Goal: Check status

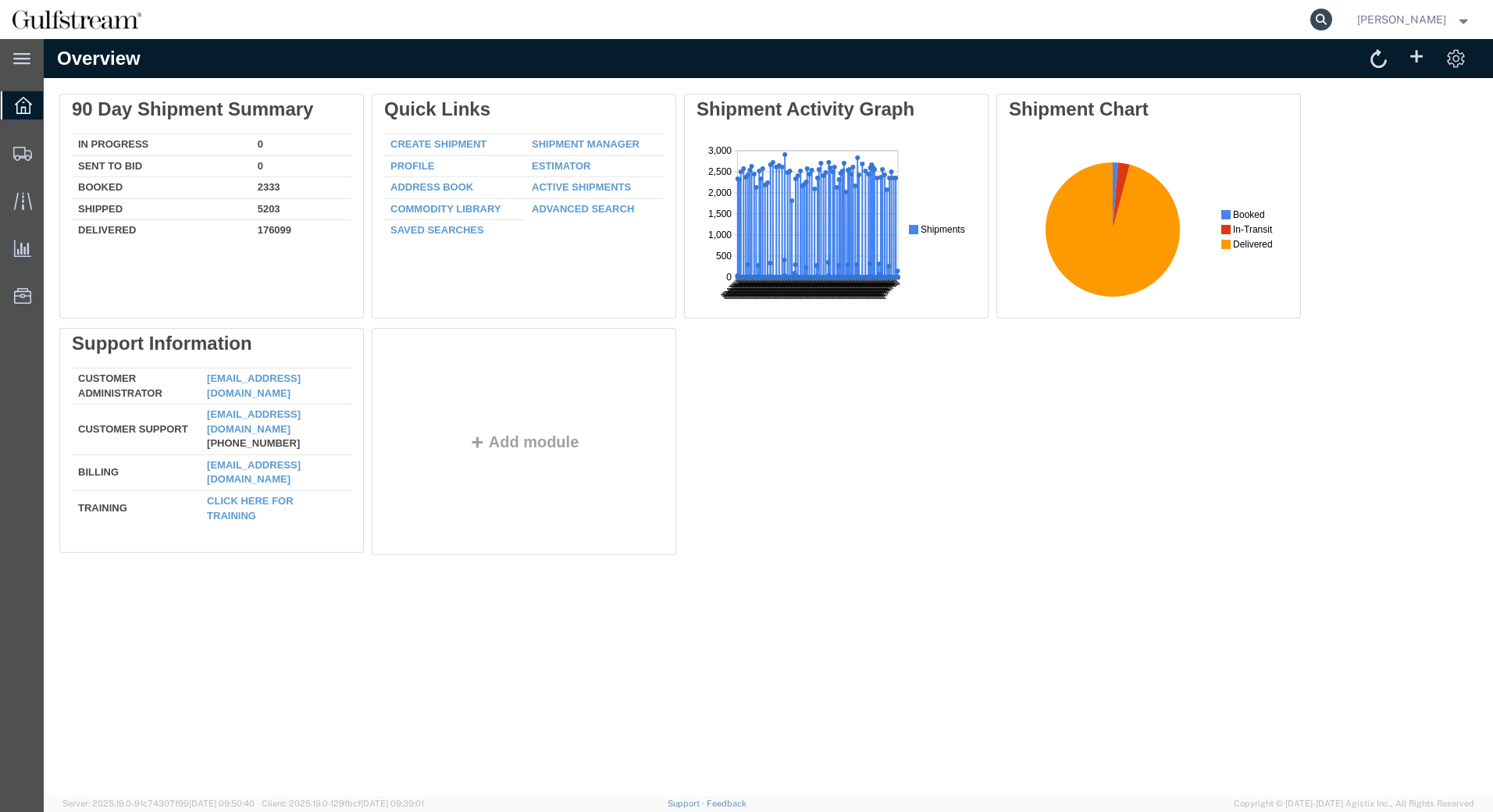
click at [1335, 18] on form at bounding box center [1321, 19] width 25 height 39
click at [1333, 17] on icon at bounding box center [1321, 20] width 22 height 22
click at [1258, 10] on input "search" at bounding box center [1073, 19] width 475 height 37
click at [1160, 33] on input "search" at bounding box center [1073, 19] width 475 height 37
click at [1167, 24] on input "search" at bounding box center [1073, 19] width 475 height 37
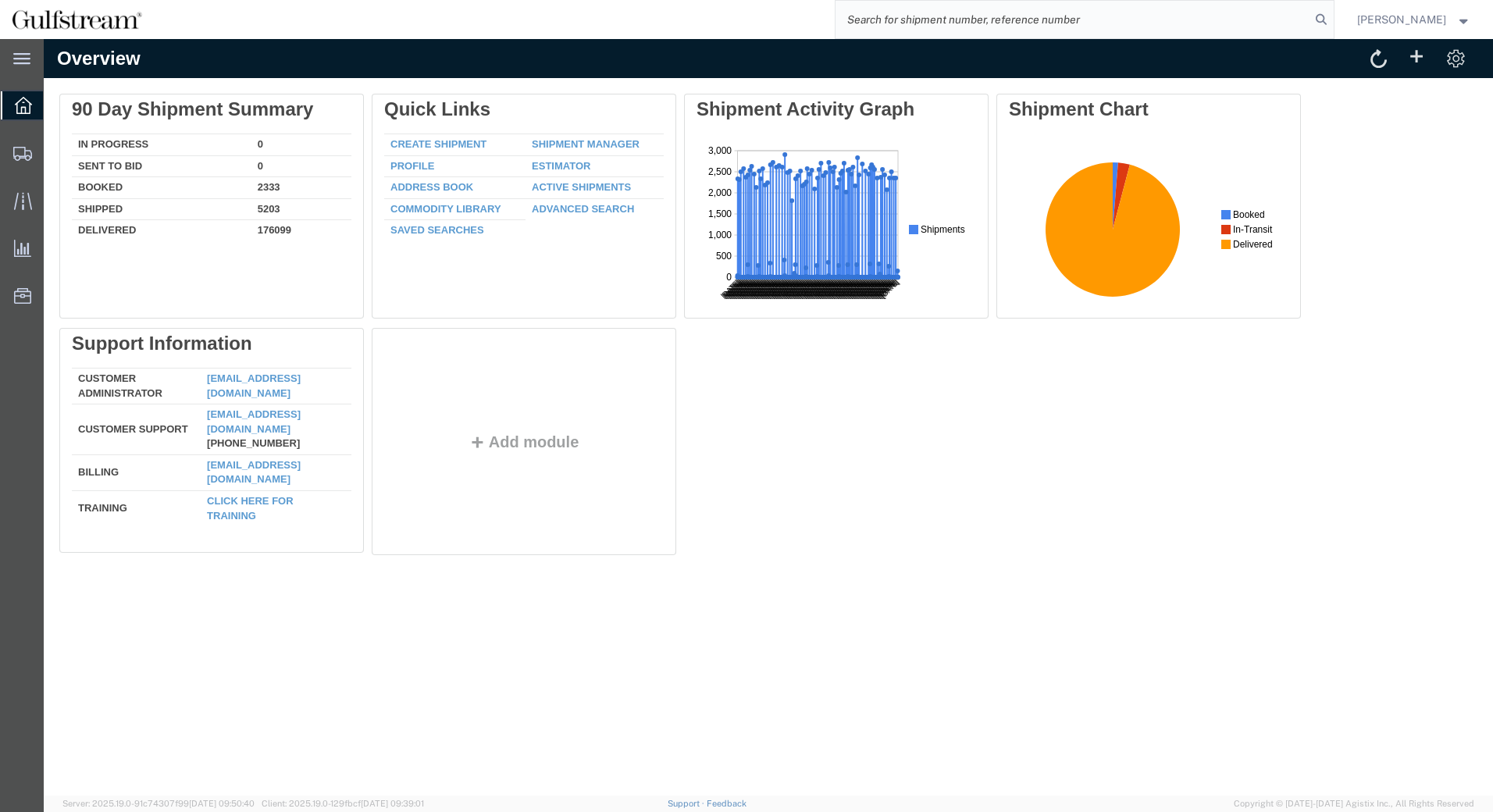
paste input "1Z88RF980305804457"
type input "1Z88RF980305804457"
click at [1327, 23] on icon at bounding box center [1321, 20] width 22 height 22
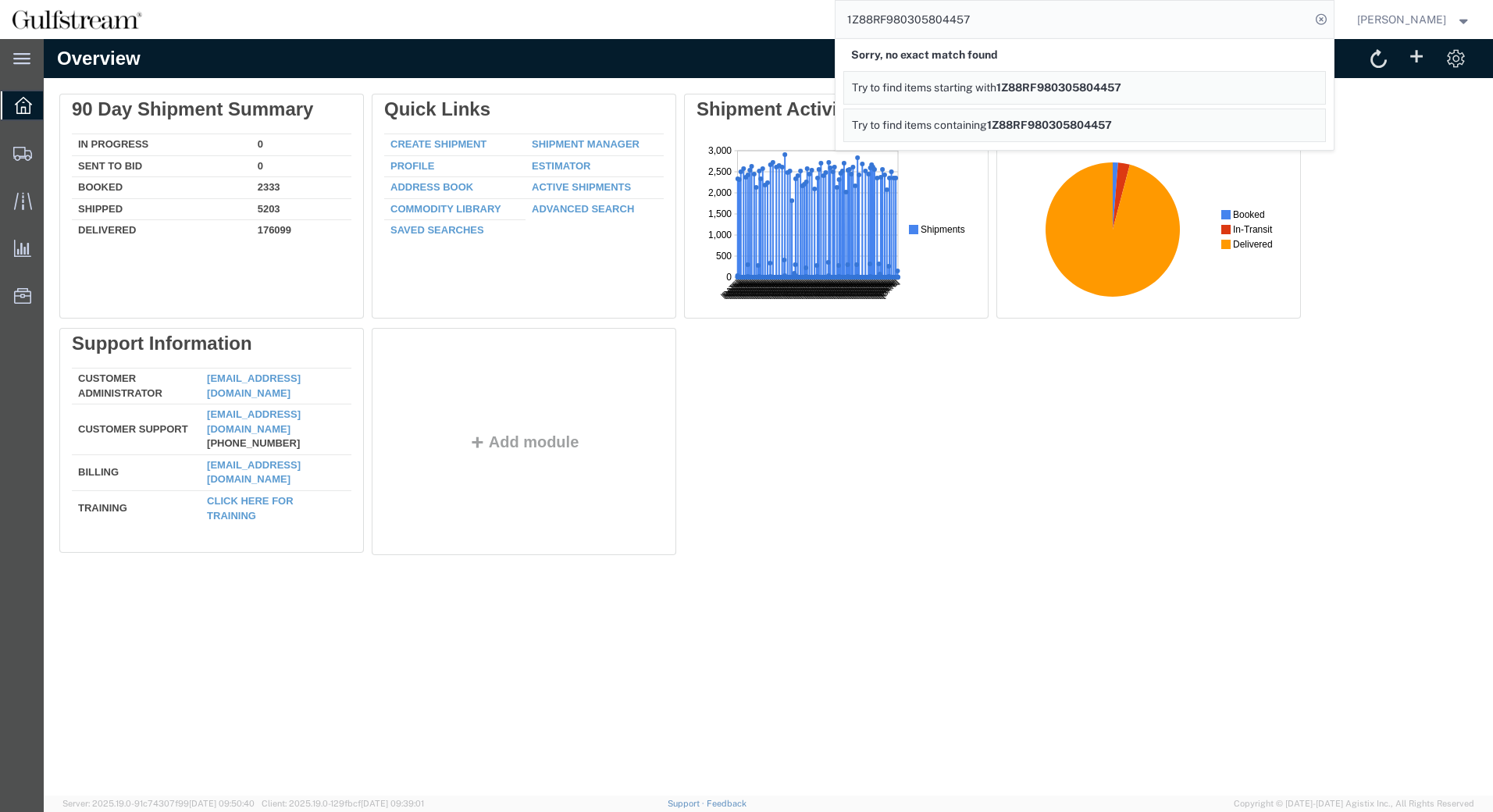
click at [1028, 124] on span "1Z88RF980305804457" at bounding box center [1049, 125] width 125 height 13
